Goal: Task Accomplishment & Management: Use online tool/utility

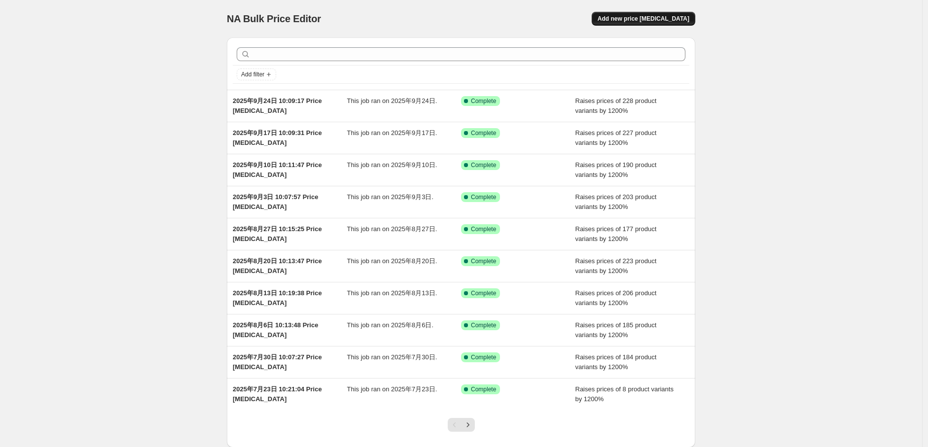
click at [668, 16] on span "Add new price [MEDICAL_DATA]" at bounding box center [643, 19] width 92 height 8
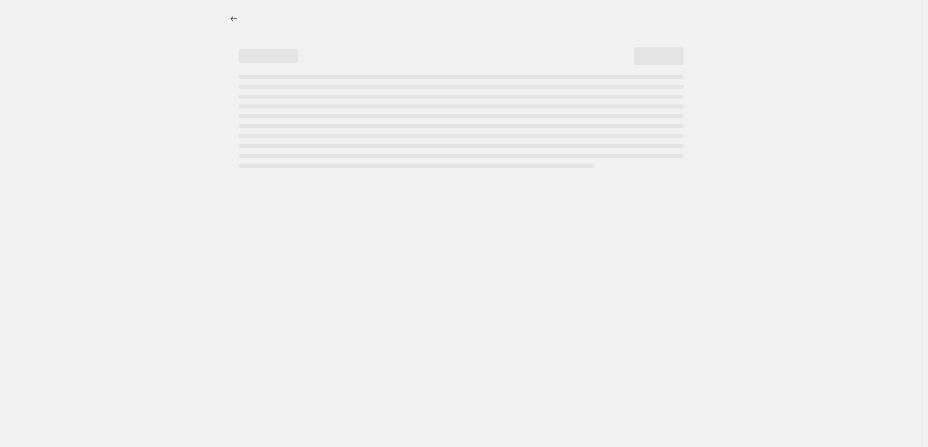
select select "percentage"
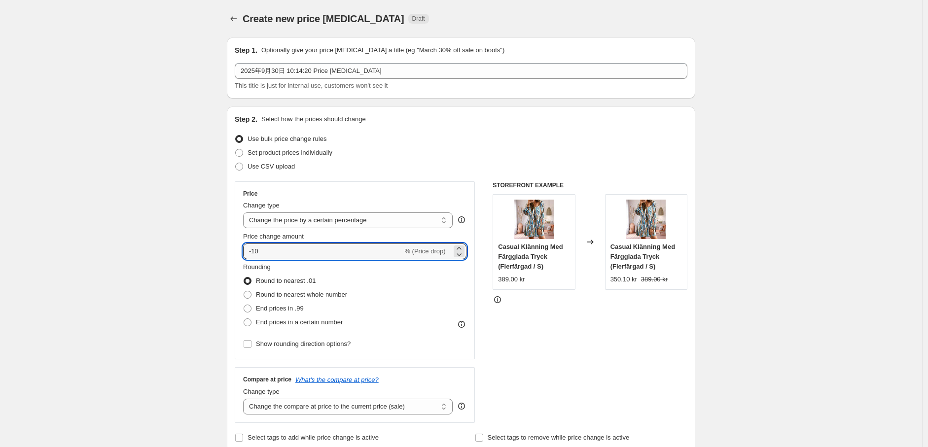
drag, startPoint x: 273, startPoint y: 256, endPoint x: 520, endPoint y: 288, distance: 249.1
type input "1200"
click at [251, 321] on span at bounding box center [247, 322] width 8 height 8
click at [244, 319] on input "End prices in a certain number" at bounding box center [243, 318] width 0 height 0
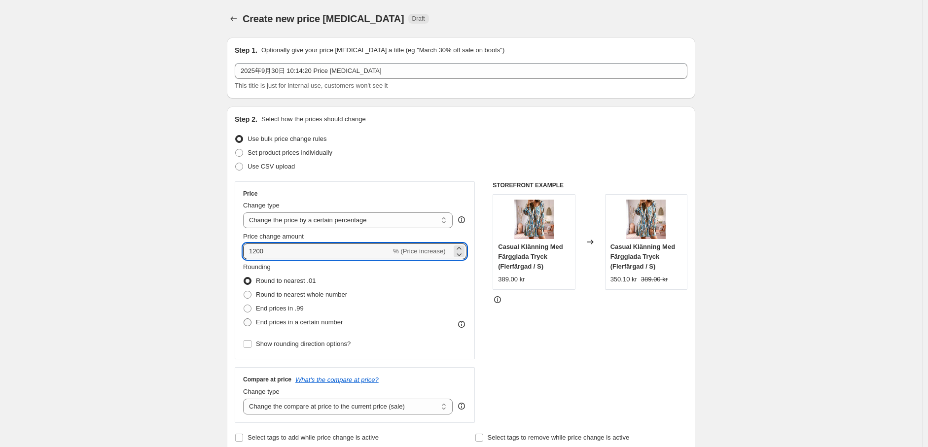
radio input "true"
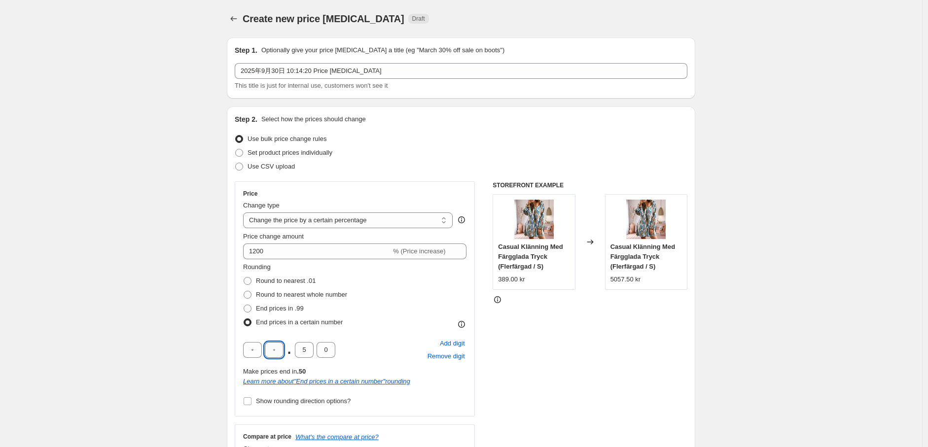
click at [281, 350] on input "text" at bounding box center [274, 350] width 19 height 16
type input "9"
drag, startPoint x: 307, startPoint y: 347, endPoint x: 339, endPoint y: 372, distance: 40.8
click at [298, 354] on input "5" at bounding box center [304, 350] width 19 height 16
type input "0"
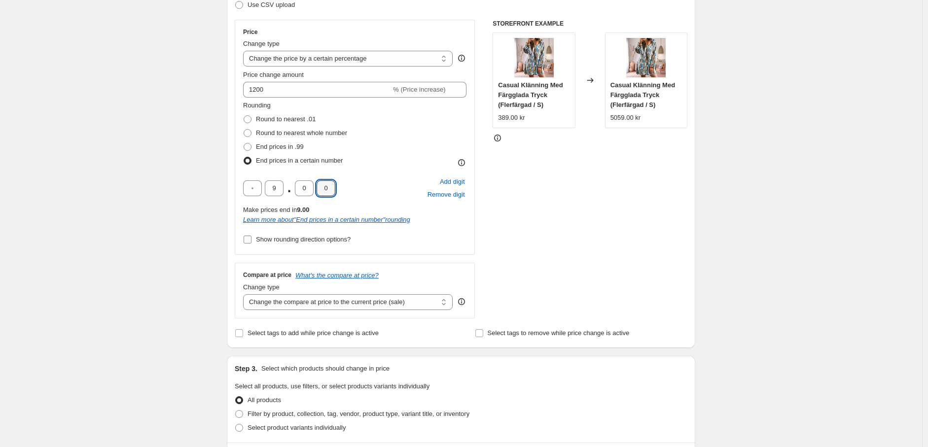
scroll to position [164, 0]
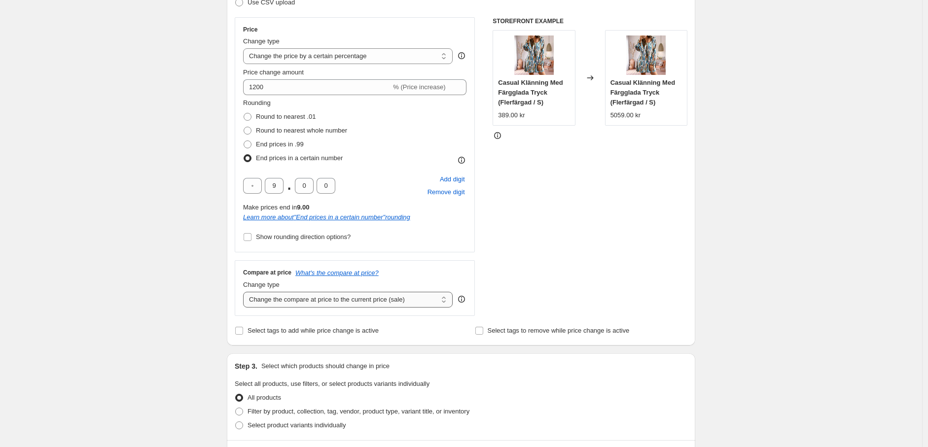
click at [312, 300] on select "Change the compare at price to the current price (sale) Change the compare at p…" at bounding box center [347, 300] width 209 height 16
select select "remove"
click at [245, 292] on select "Change the compare at price to the current price (sale) Change the compare at p…" at bounding box center [347, 300] width 209 height 16
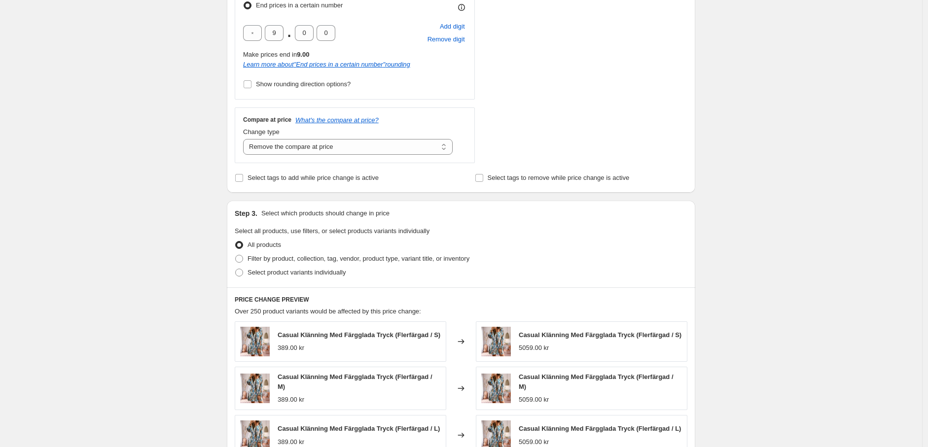
scroll to position [328, 0]
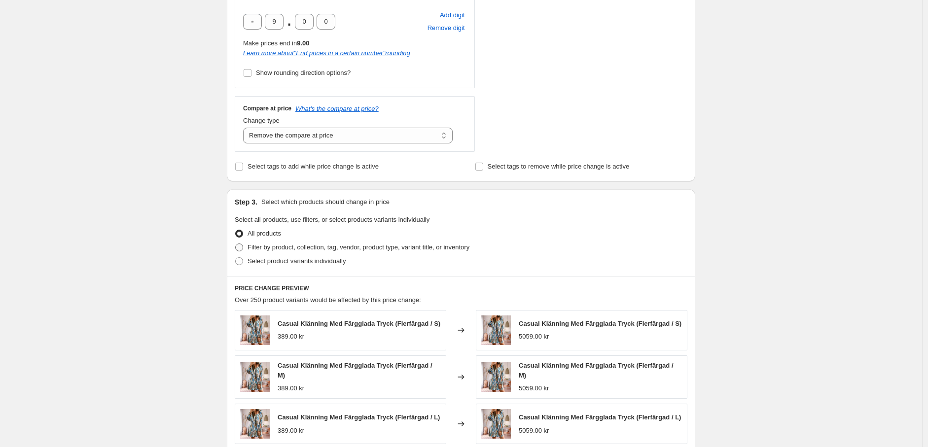
click at [243, 248] on span at bounding box center [239, 247] width 8 height 8
click at [236, 244] on input "Filter by product, collection, tag, vendor, product type, variant title, or inv…" at bounding box center [235, 243] width 0 height 0
radio input "true"
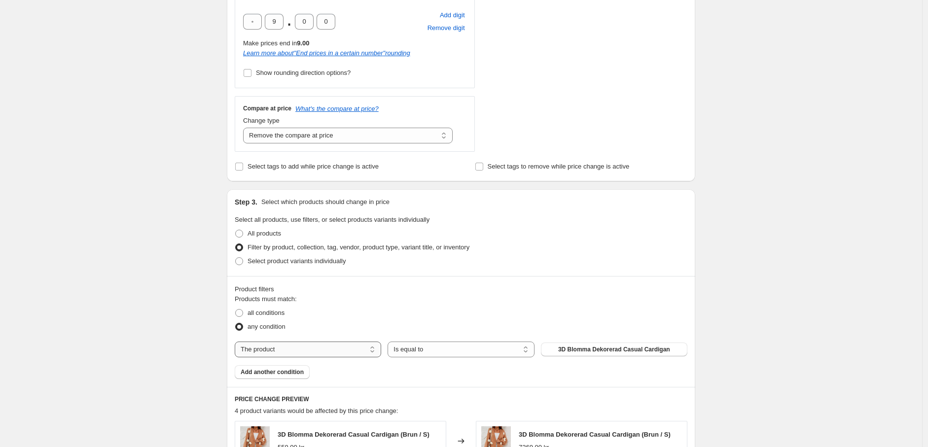
click at [352, 352] on select "The product The product's collection The product's tag The product's vendor The…" at bounding box center [308, 350] width 146 height 16
select select "tag"
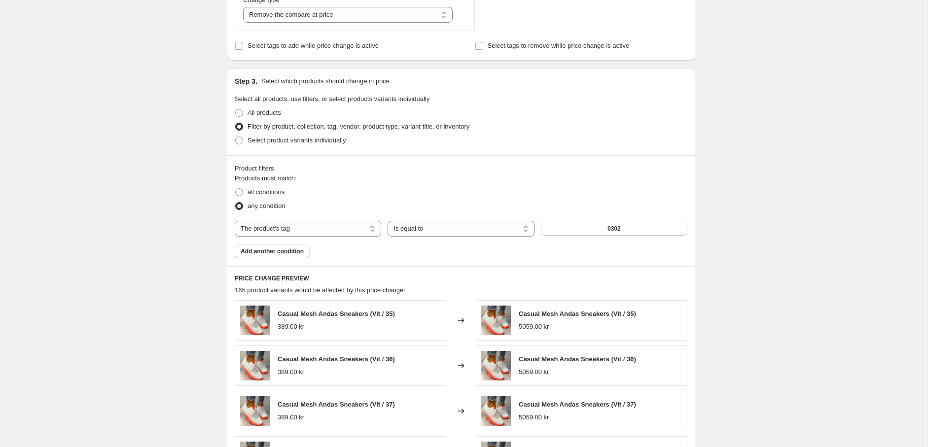
scroll to position [493, 0]
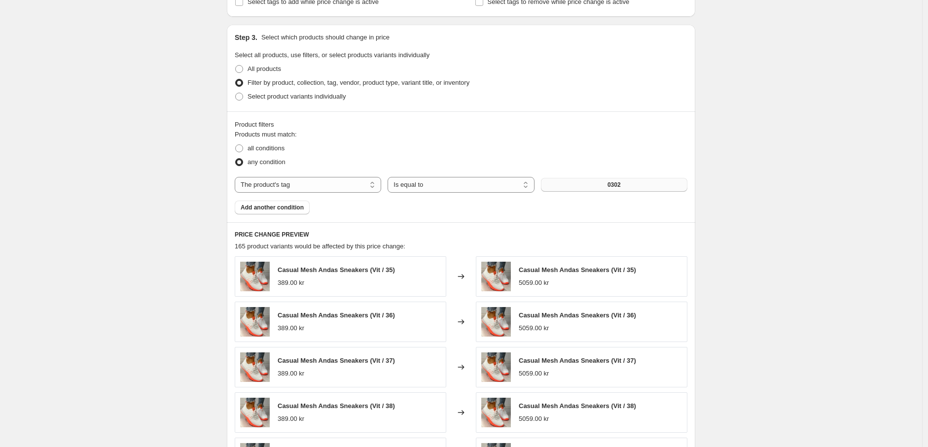
click at [608, 186] on button "0302" at bounding box center [614, 185] width 146 height 14
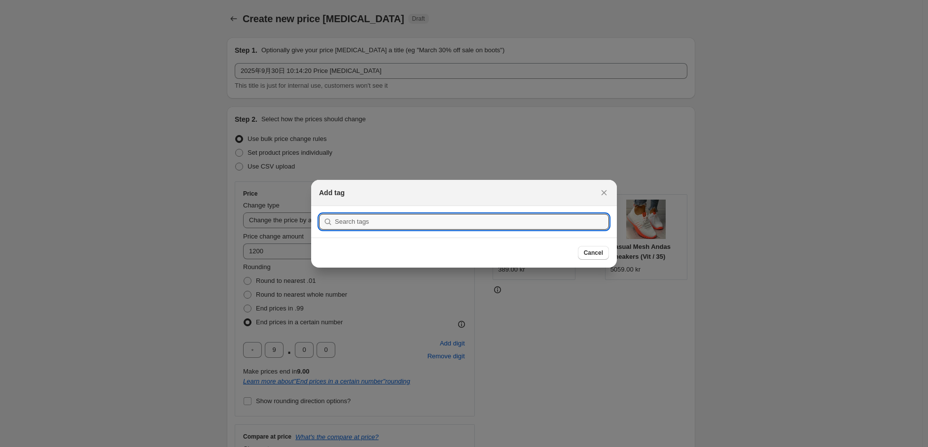
scroll to position [0, 0]
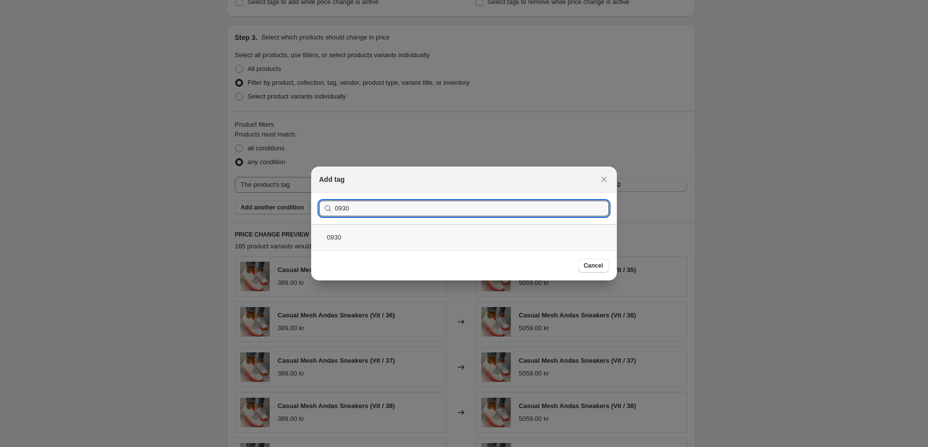
type input "0930"
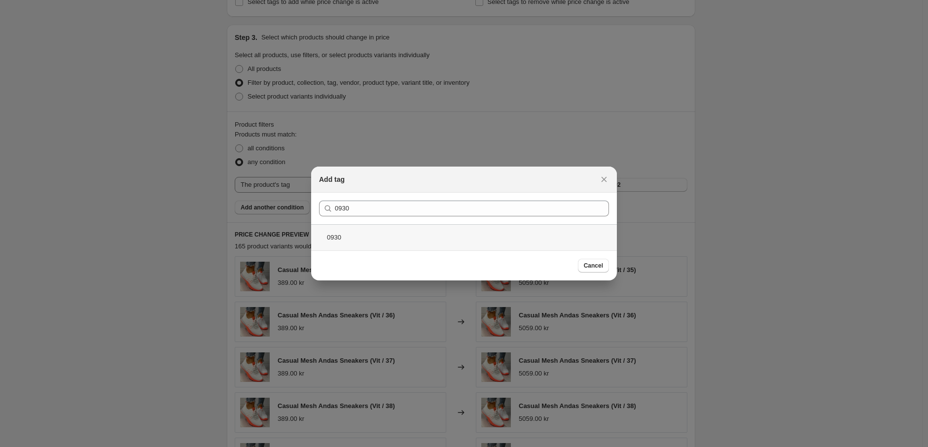
click at [396, 234] on div "0930" at bounding box center [464, 237] width 306 height 26
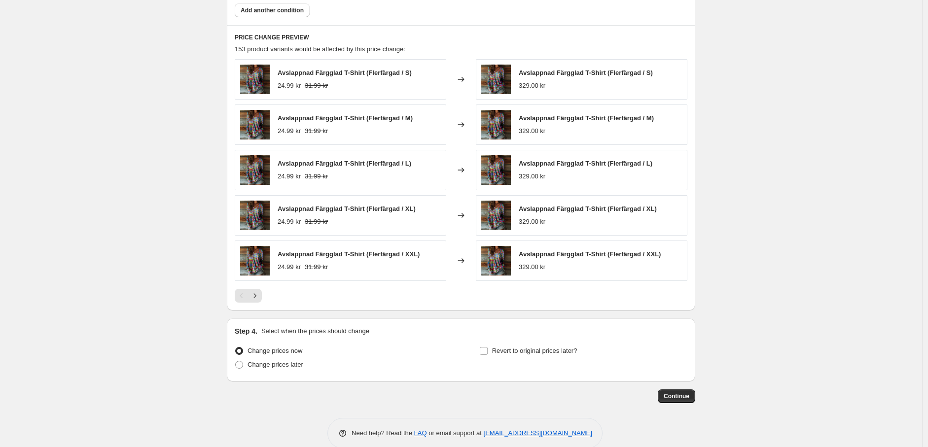
scroll to position [707, 0]
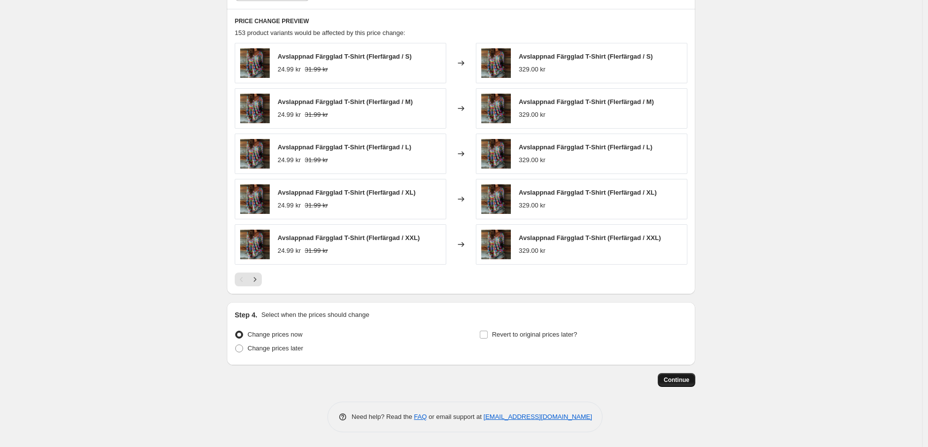
click at [683, 381] on span "Continue" at bounding box center [676, 380] width 26 height 8
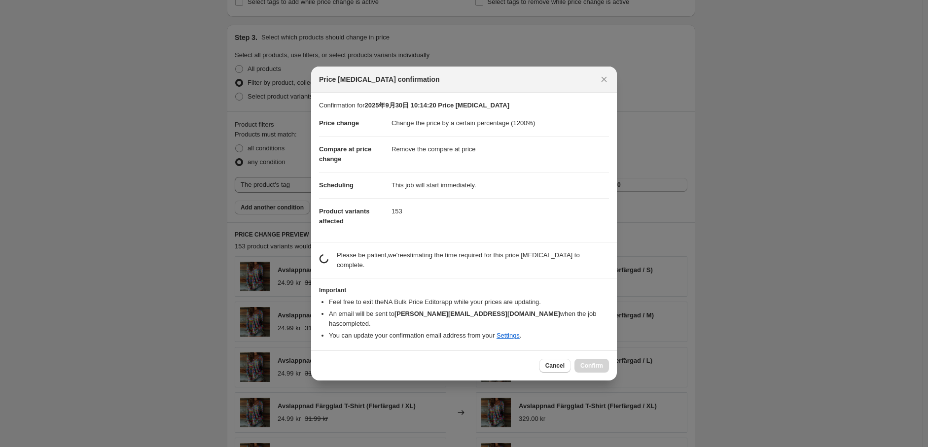
scroll to position [0, 0]
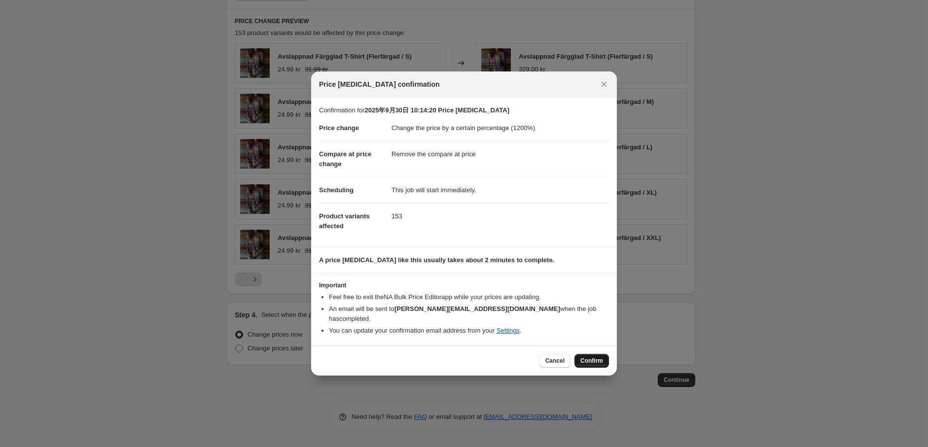
click at [593, 357] on span "Confirm" at bounding box center [591, 361] width 23 height 8
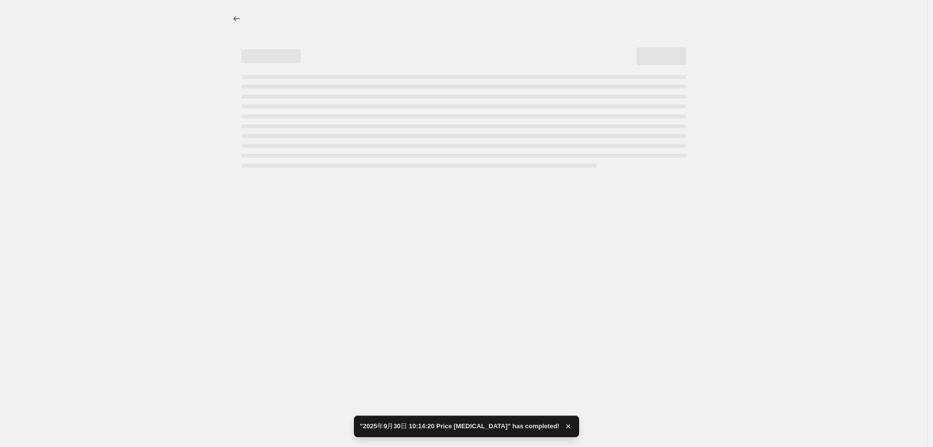
select select "percentage"
select select "remove"
select select "tag"
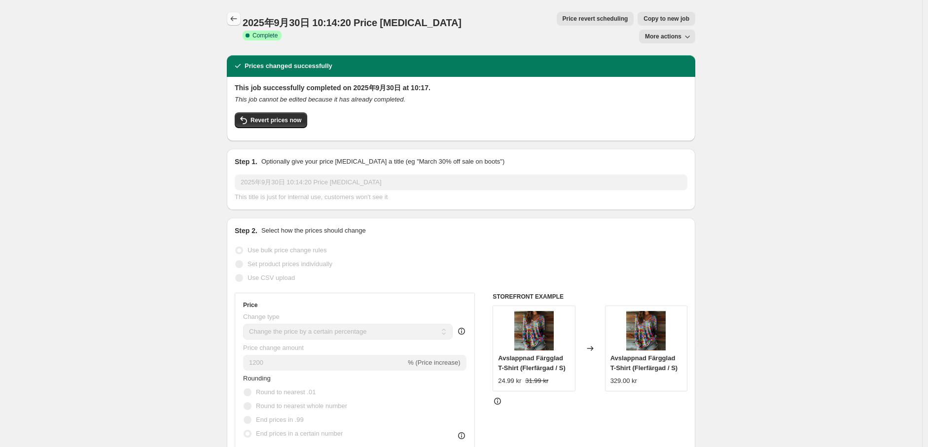
click at [232, 16] on icon "Price change jobs" at bounding box center [234, 19] width 10 height 10
